Goal: Task Accomplishment & Management: Manage account settings

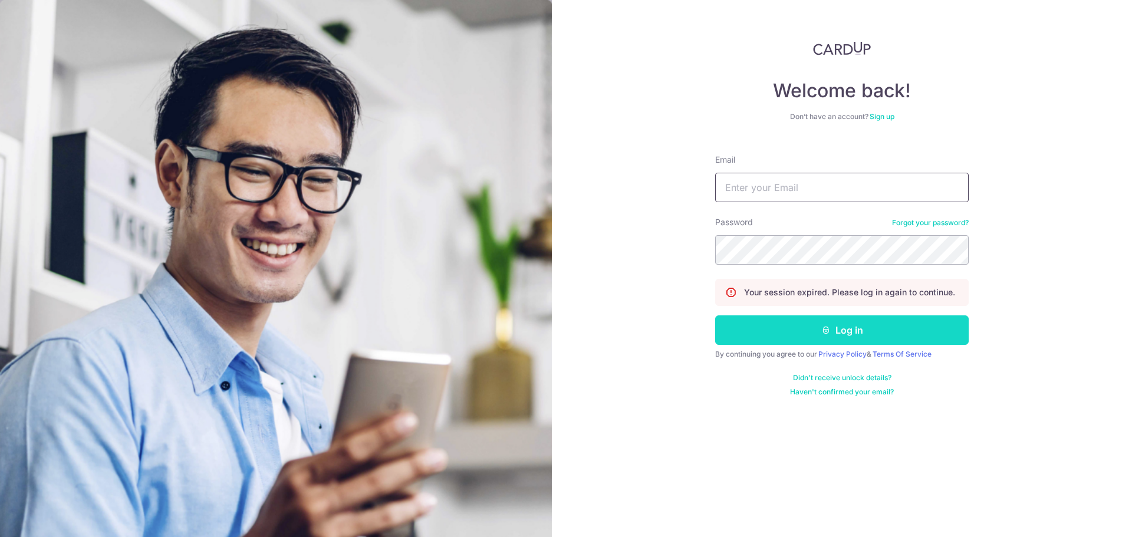
type input "[EMAIL_ADDRESS][DOMAIN_NAME]"
click at [808, 333] on button "Log in" at bounding box center [842, 329] width 254 height 29
